Goal: Task Accomplishment & Management: Use online tool/utility

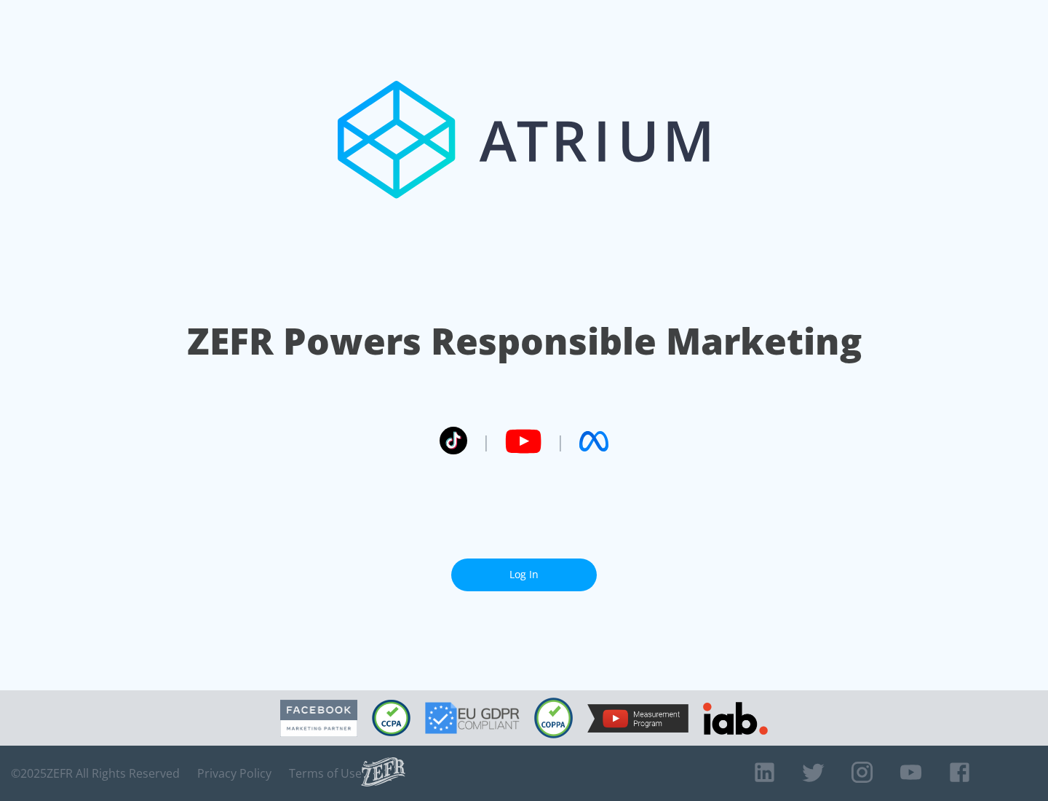
click at [524, 574] on link "Log In" at bounding box center [524, 574] width 146 height 33
